Goal: Task Accomplishment & Management: Use online tool/utility

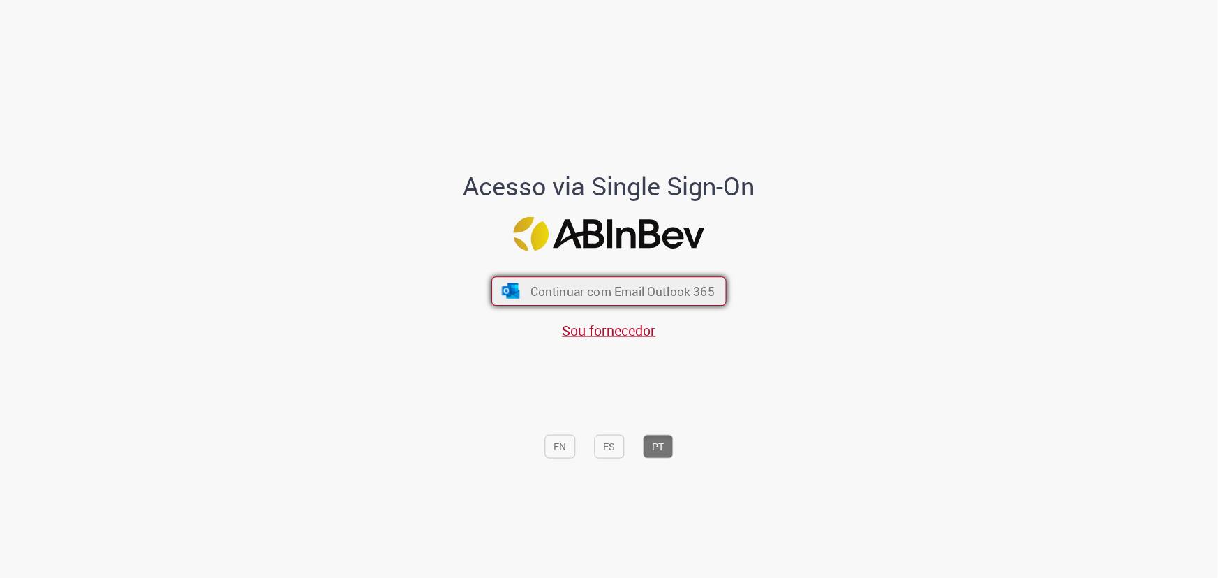
click at [588, 293] on span "Continuar com Email Outlook 365" at bounding box center [622, 291] width 184 height 16
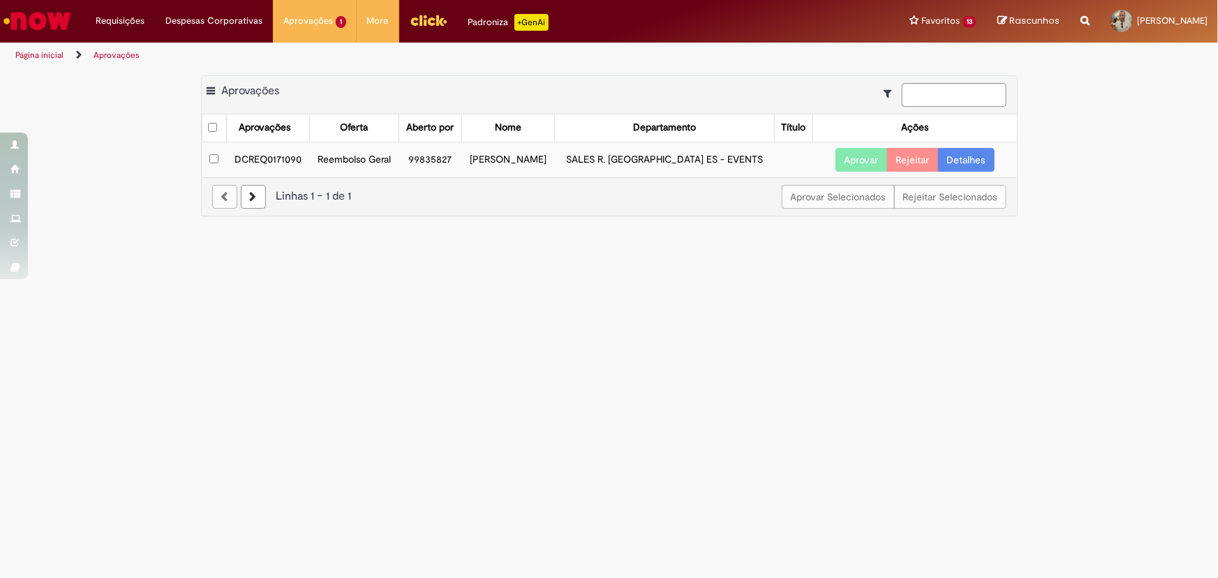
click at [259, 157] on td "DCREQ0171090" at bounding box center [268, 160] width 82 height 36
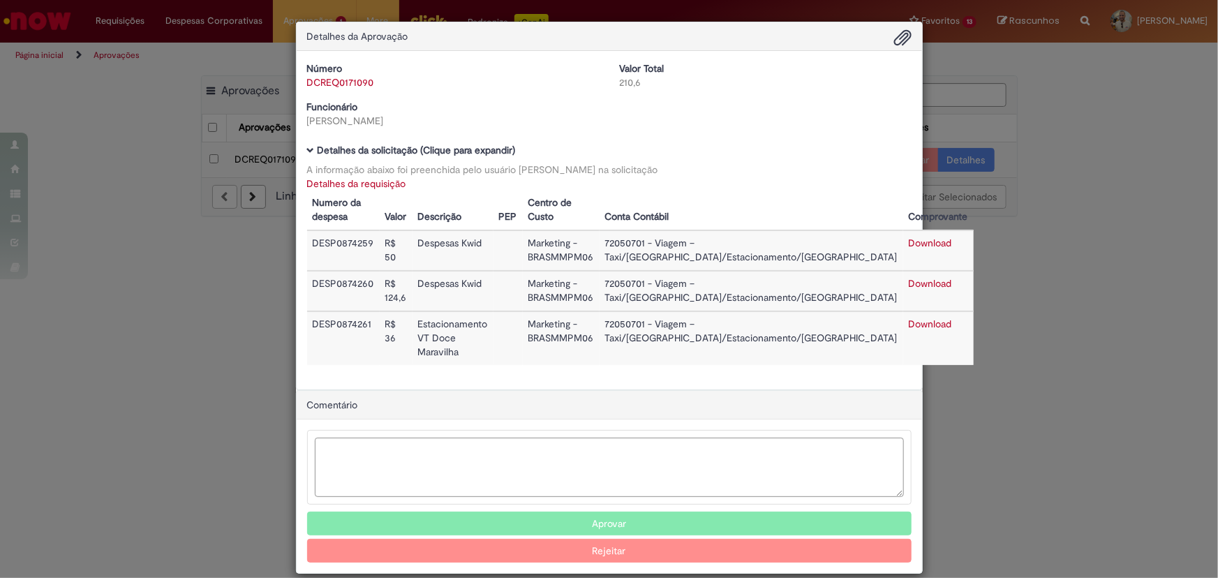
click at [484, 468] on textarea "Ambev Approval Modal" at bounding box center [609, 467] width 589 height 59
click at [606, 511] on button "Aprovar" at bounding box center [609, 523] width 604 height 24
